Goal: Check status: Check status

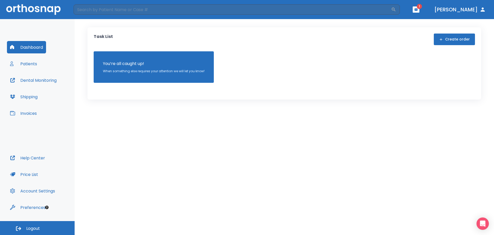
click at [36, 64] on button "Patients" at bounding box center [23, 63] width 33 height 12
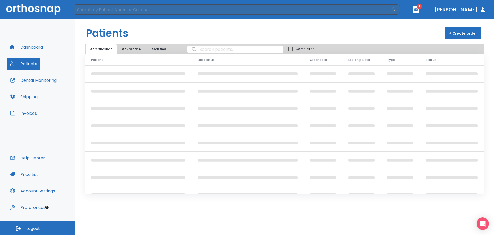
click at [202, 49] on input "search" at bounding box center [235, 49] width 96 height 10
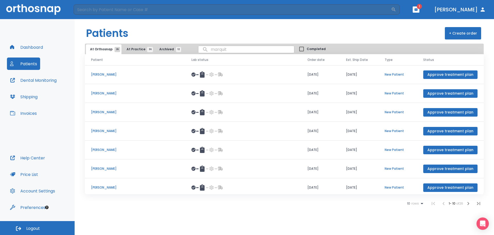
type input "[PERSON_NAME]"
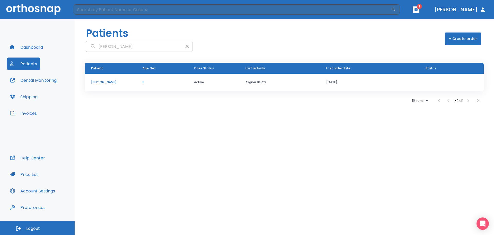
click at [110, 84] on td "[PERSON_NAME]" at bounding box center [111, 82] width 52 height 17
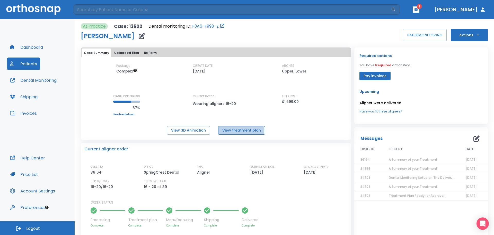
click at [229, 132] on button "View treatment plan" at bounding box center [241, 130] width 47 height 8
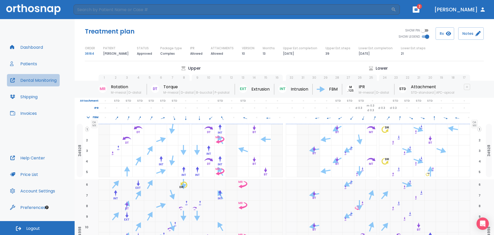
click at [46, 79] on button "Dental Monitoring" at bounding box center [33, 80] width 53 height 12
